Goal: Transaction & Acquisition: Purchase product/service

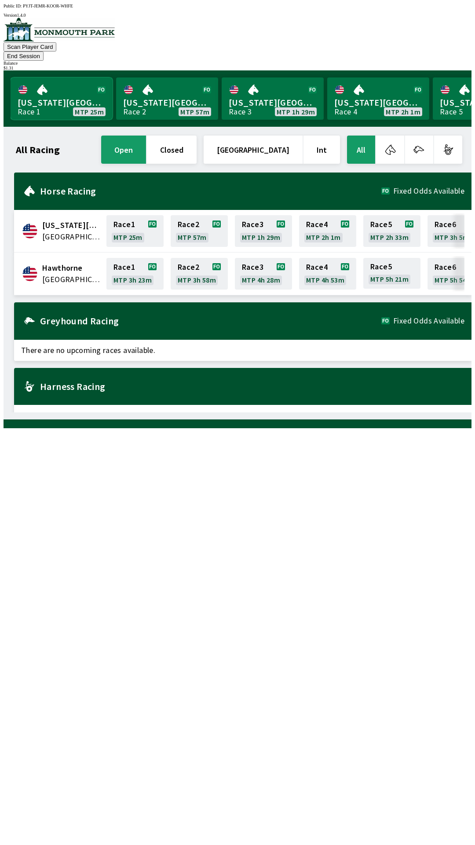
click at [55, 86] on link "[US_STATE] Park Race 1 MTP 25m" at bounding box center [62, 98] width 102 height 42
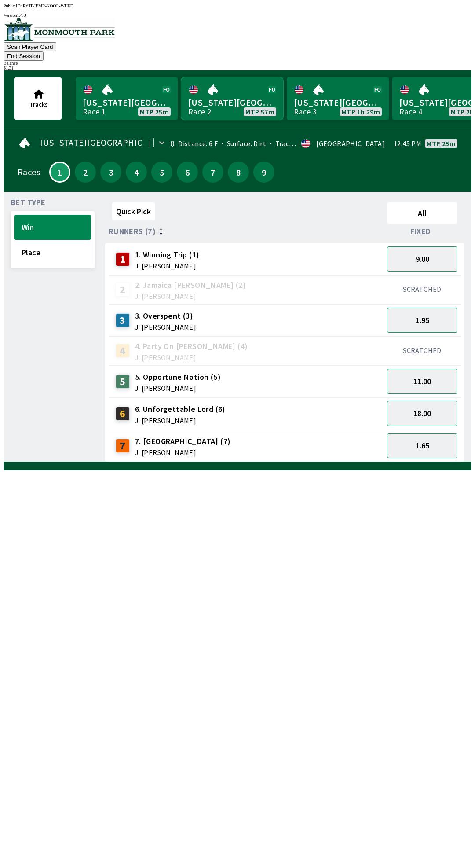
click at [220, 87] on link "[US_STATE] Park Race 2 MTP 57m" at bounding box center [232, 98] width 102 height 42
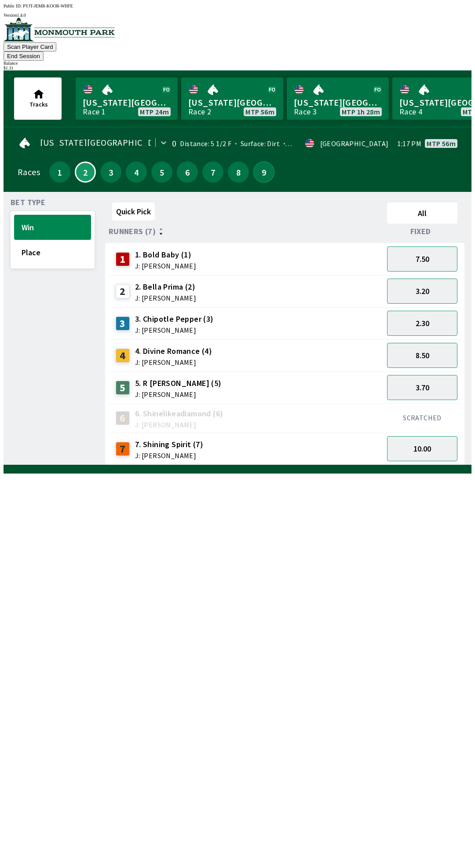
click at [262, 161] on button "9" at bounding box center [263, 171] width 21 height 21
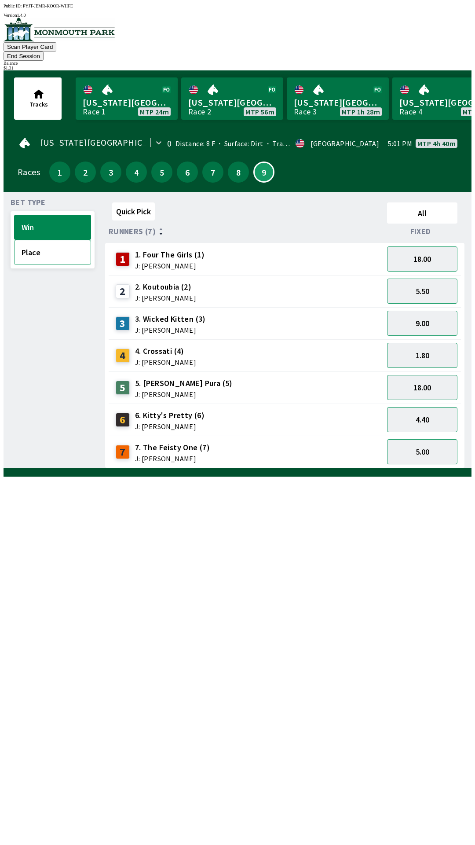
click at [40, 246] on button "Place" at bounding box center [52, 252] width 77 height 25
click at [440, 343] on button "1.16" at bounding box center [422, 355] width 70 height 25
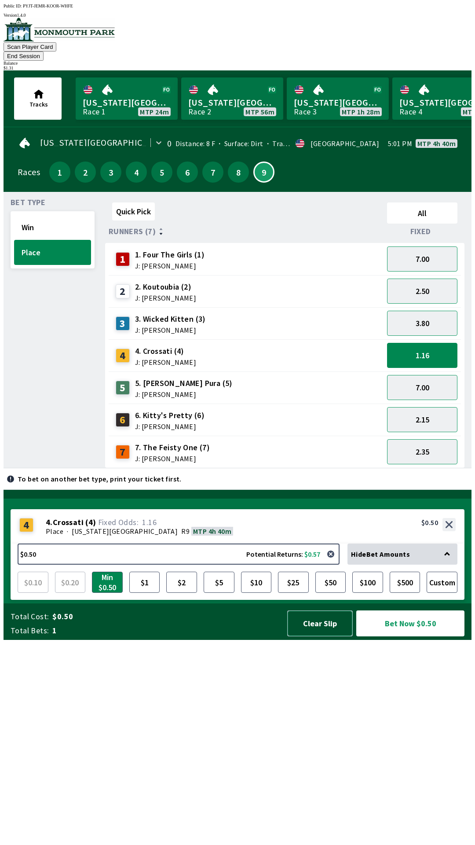
click at [311, 636] on button "Clear Slip" at bounding box center [320, 623] width 66 height 26
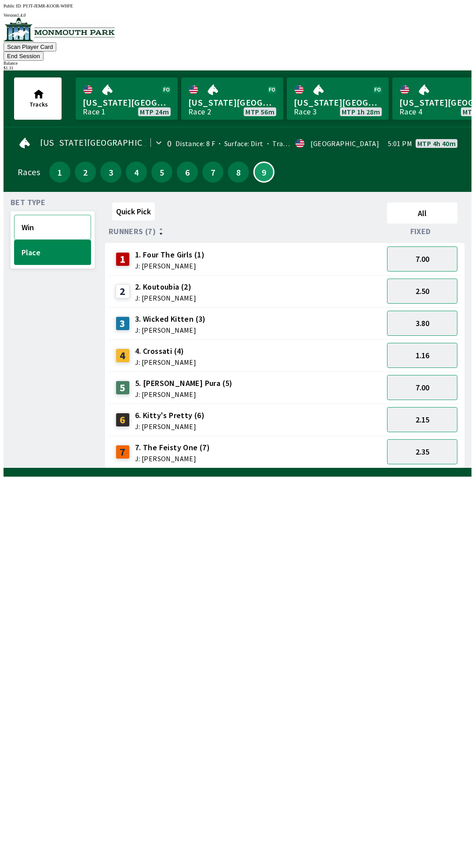
click at [50, 216] on button "Win" at bounding box center [52, 227] width 77 height 25
click at [431, 344] on button "1.80" at bounding box center [422, 355] width 70 height 25
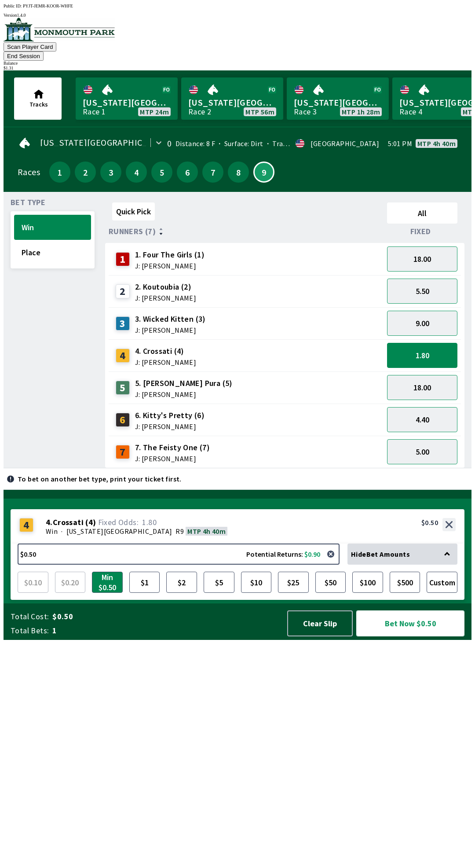
click at [408, 636] on button "Bet Now $0.50" at bounding box center [410, 623] width 108 height 26
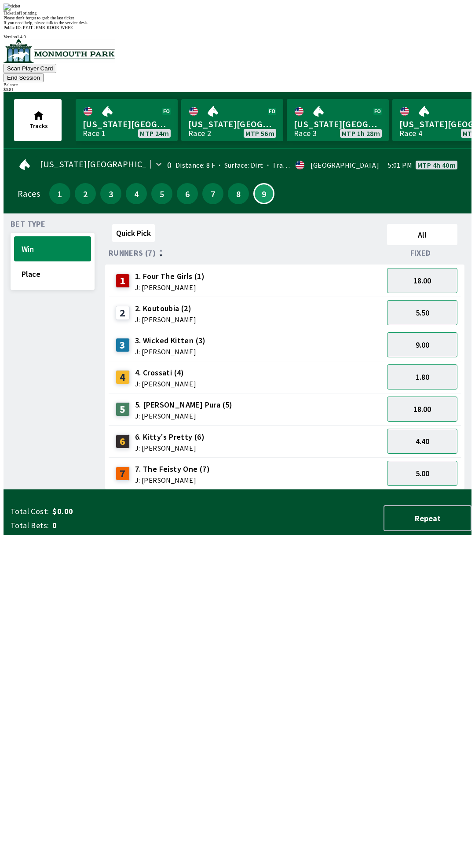
click at [33, 429] on div "Bet Type Win Place" at bounding box center [53, 354] width 84 height 269
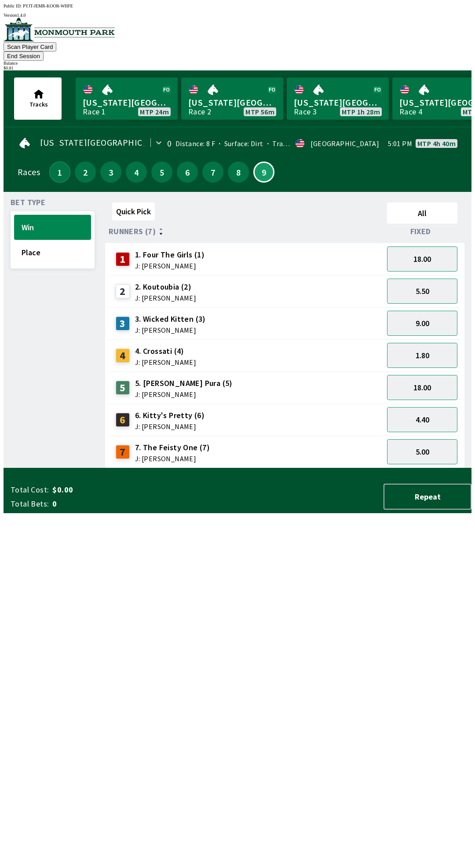
click at [56, 161] on button "1" at bounding box center [59, 171] width 21 height 21
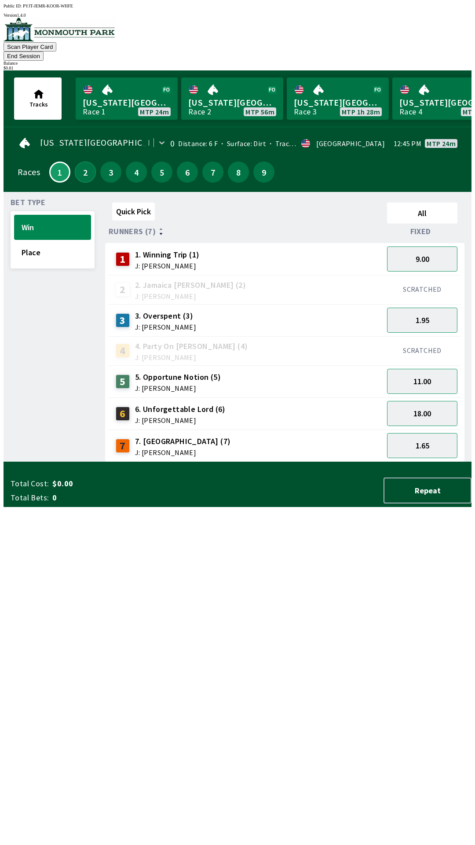
click at [81, 161] on button "2" at bounding box center [85, 171] width 21 height 21
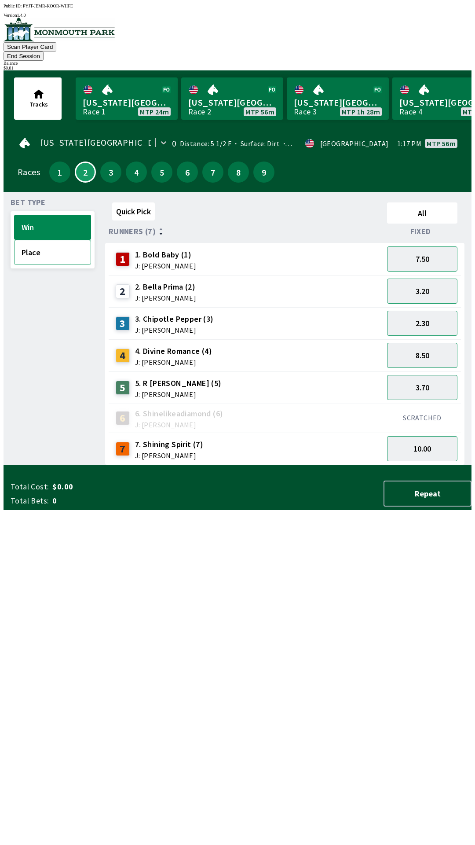
click at [46, 250] on button "Place" at bounding box center [52, 252] width 77 height 25
click at [428, 282] on button "1.65" at bounding box center [422, 290] width 70 height 25
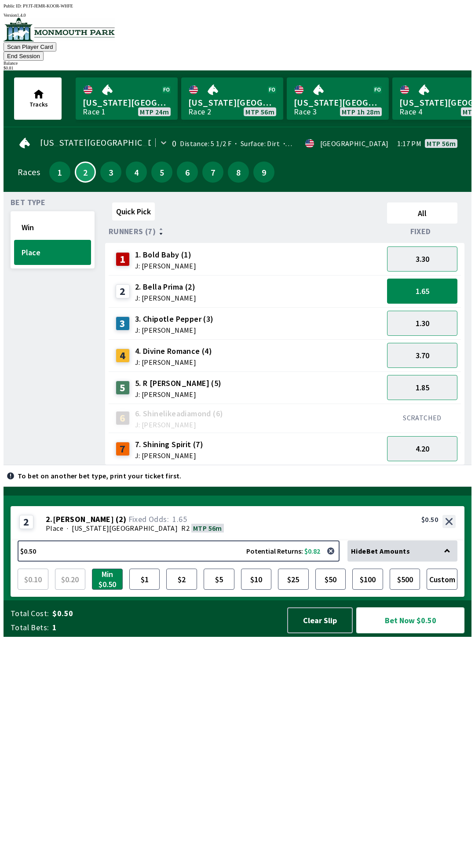
click at [399, 633] on button "Bet Now $0.50" at bounding box center [410, 620] width 108 height 26
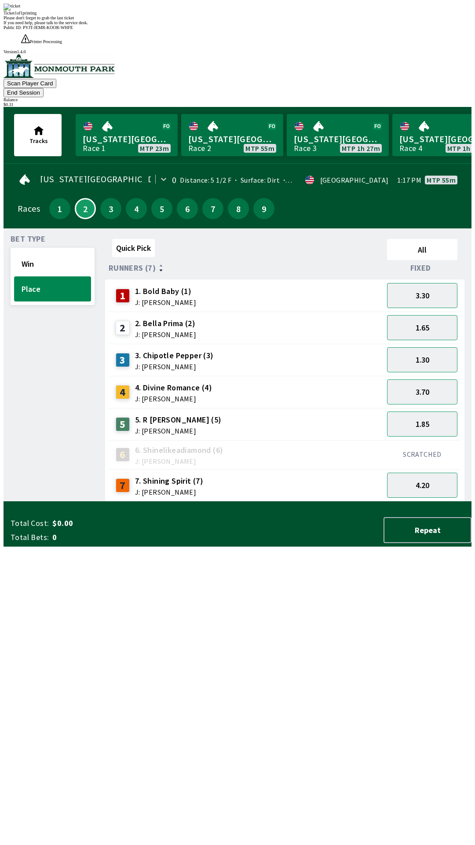
click at [16, 502] on div "Bet Type Win Place" at bounding box center [53, 368] width 84 height 266
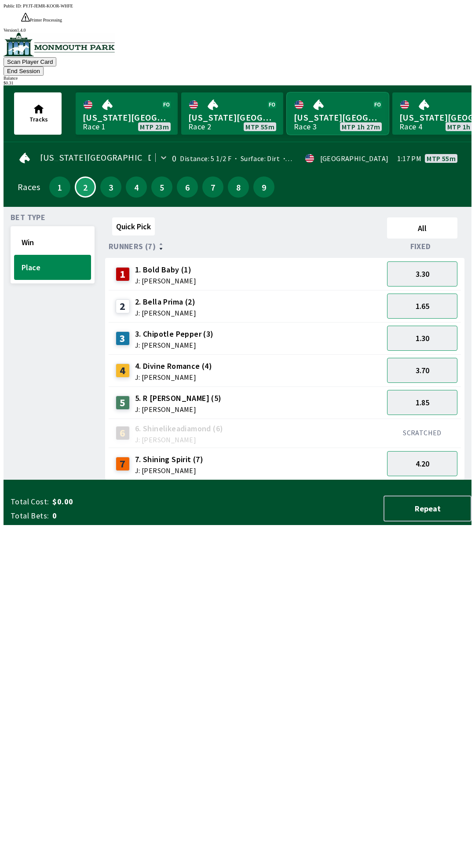
click at [328, 93] on link "[US_STATE] Park Race 3 MTP 1h 27m" at bounding box center [338, 113] width 102 height 42
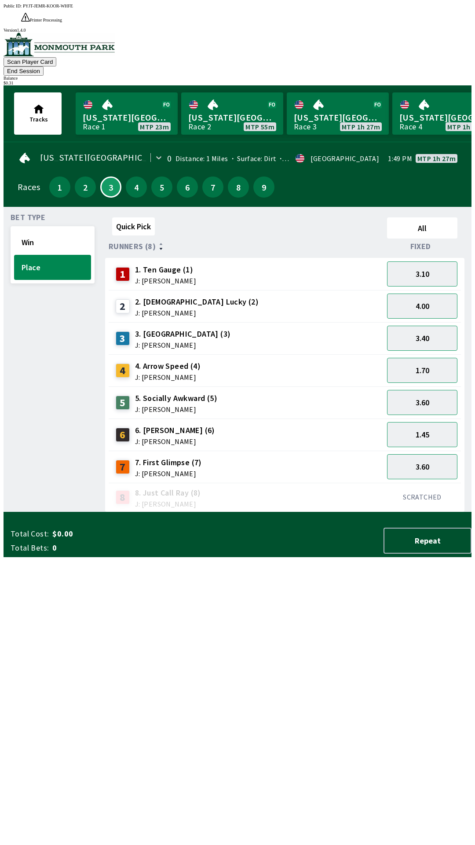
click at [126, 176] on div "4" at bounding box center [136, 186] width 21 height 21
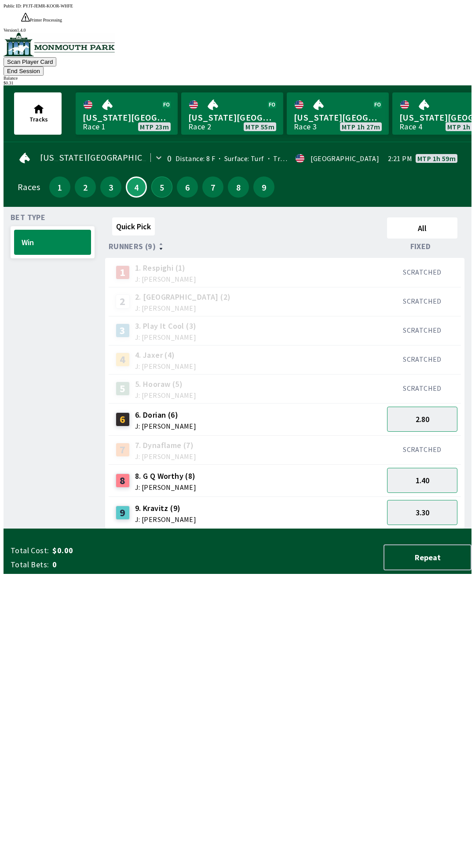
click at [158, 176] on button "5" at bounding box center [161, 186] width 21 height 21
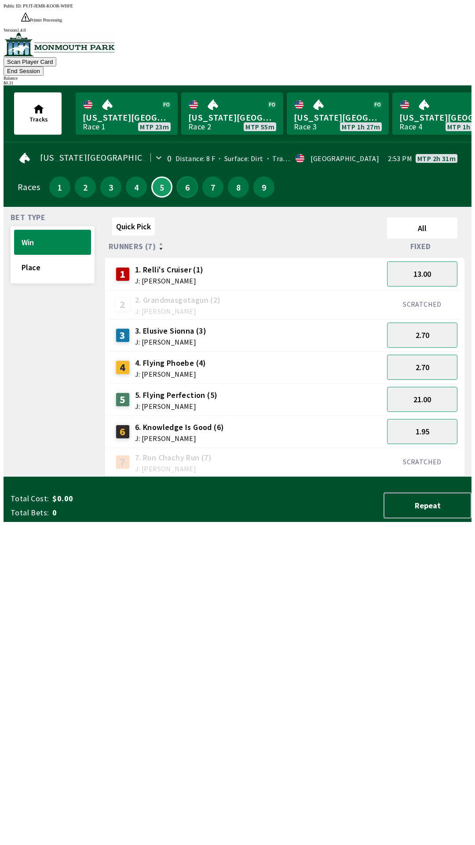
click at [182, 176] on button "6" at bounding box center [187, 186] width 21 height 21
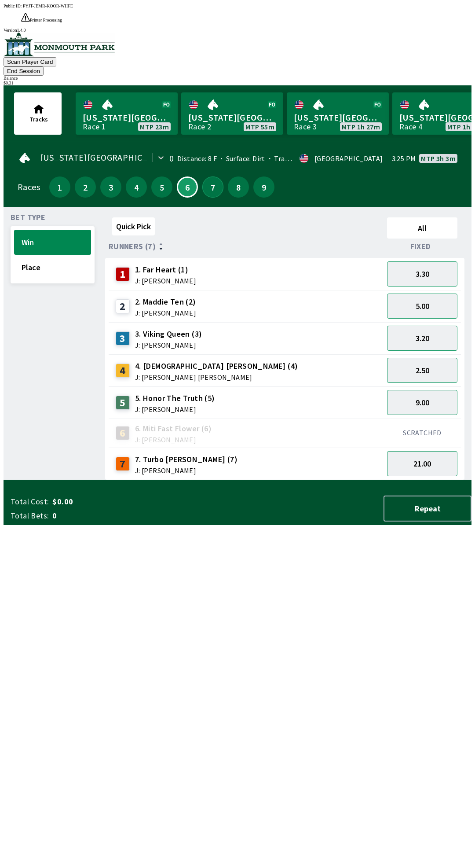
click at [204, 176] on button "7" at bounding box center [212, 186] width 21 height 21
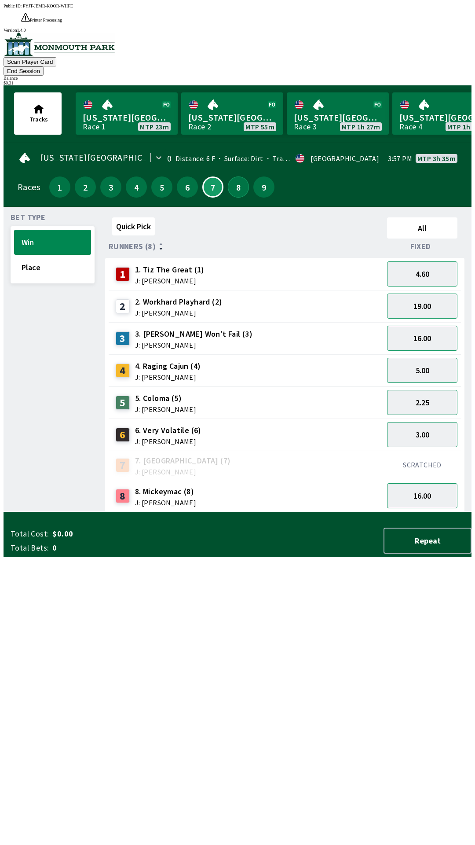
click at [232, 176] on button "8" at bounding box center [238, 186] width 21 height 21
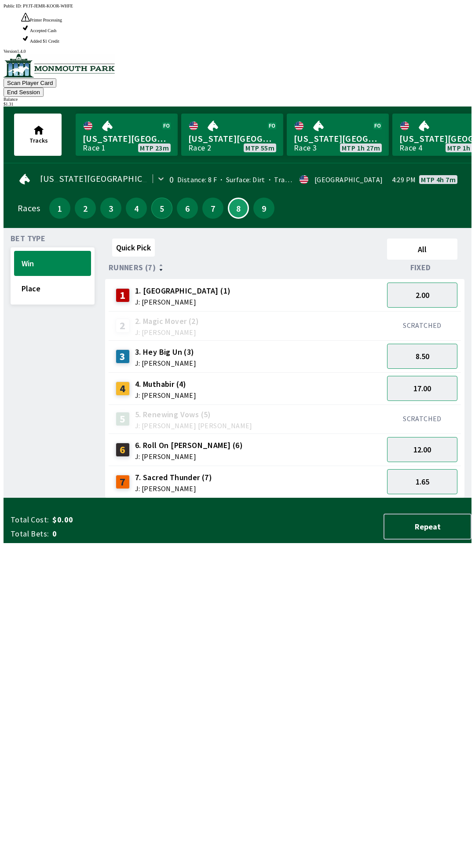
click at [157, 198] on button "5" at bounding box center [161, 208] width 21 height 21
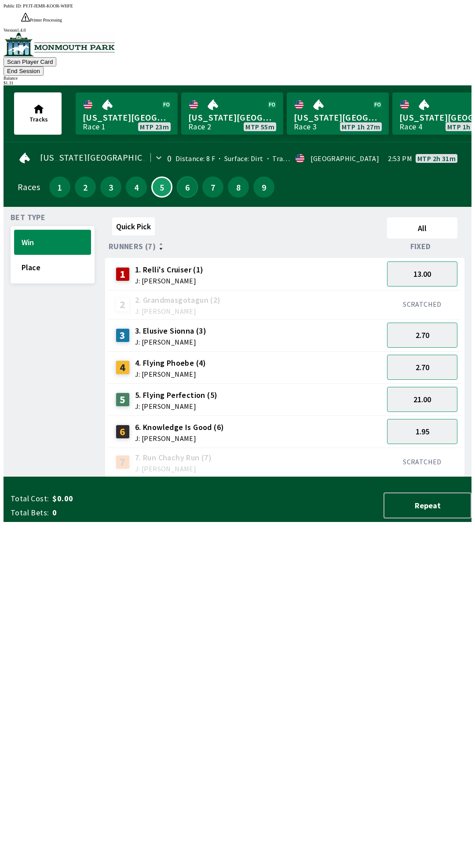
click at [181, 176] on button "6" at bounding box center [187, 186] width 21 height 21
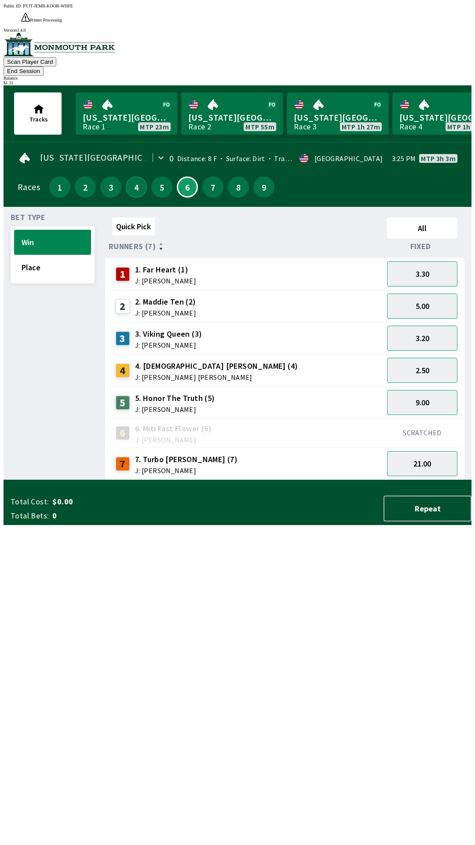
click at [128, 176] on button "4" at bounding box center [136, 186] width 21 height 21
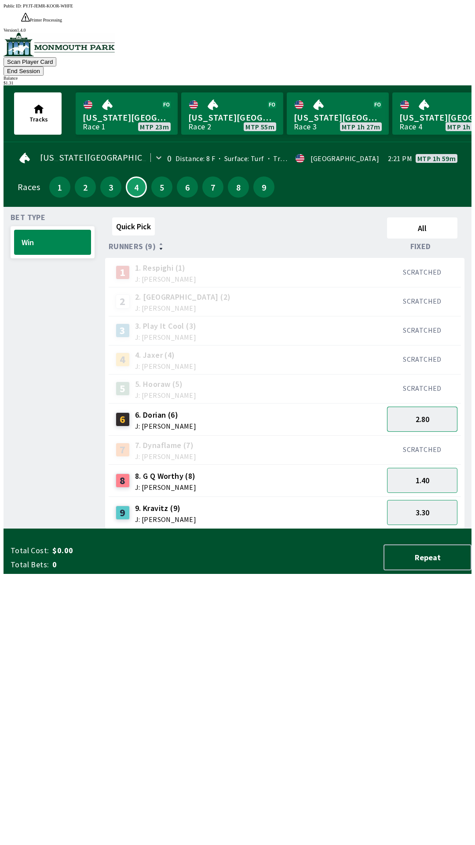
click at [429, 406] on button "2.80" at bounding box center [422, 418] width 70 height 25
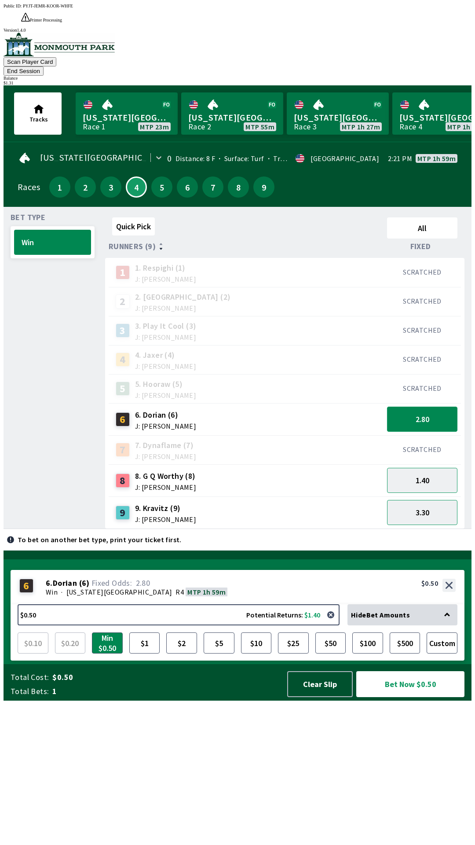
click at [430, 406] on button "2.80" at bounding box center [422, 418] width 70 height 25
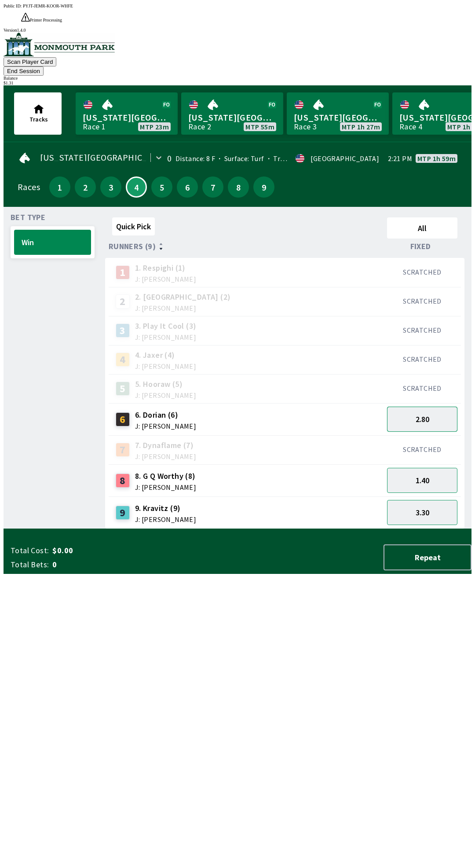
click at [425, 406] on button "2.80" at bounding box center [422, 418] width 70 height 25
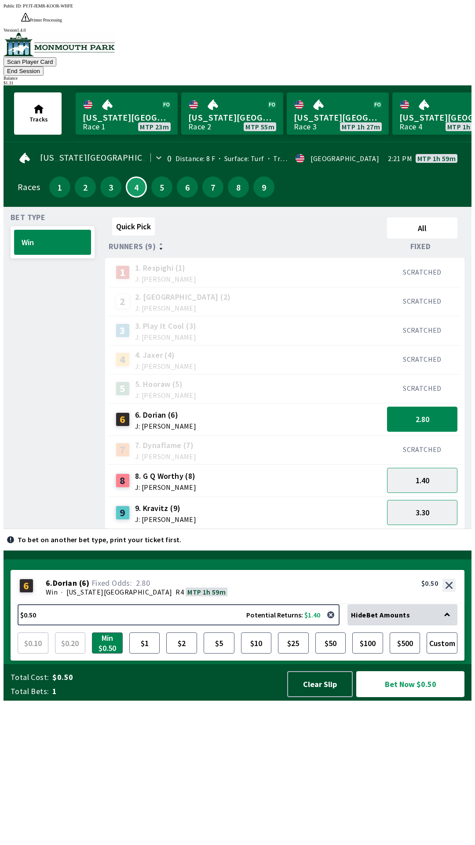
click at [405, 697] on button "Bet Now $0.50" at bounding box center [410, 684] width 108 height 26
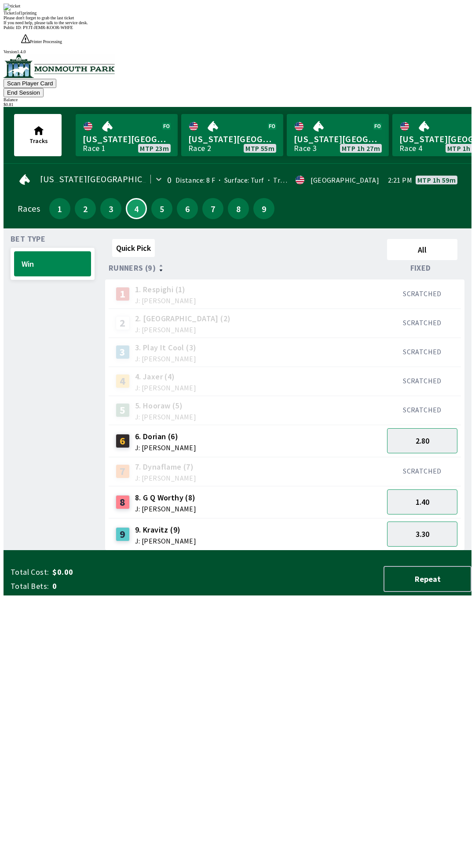
click at [34, 550] on div "Bet Type Win" at bounding box center [53, 392] width 84 height 315
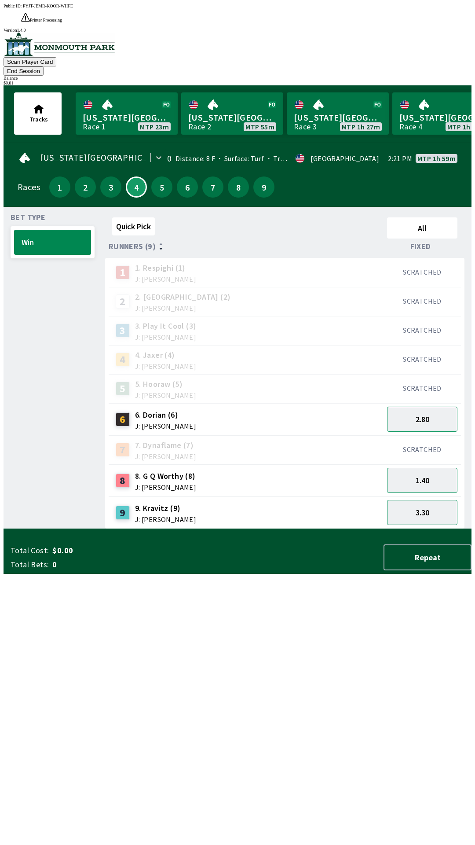
click at [44, 66] on button "End Session" at bounding box center [24, 70] width 40 height 9
